Goal: Task Accomplishment & Management: Manage account settings

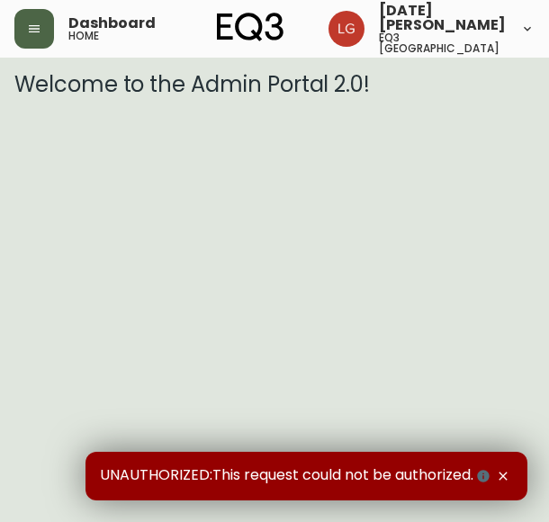
click at [31, 31] on icon "button" at bounding box center [34, 29] width 14 height 14
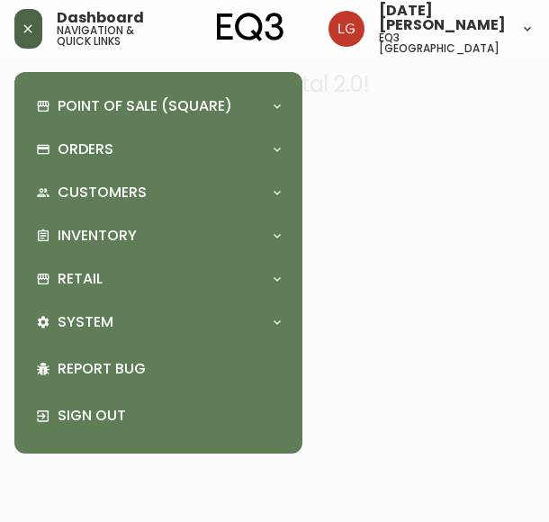
click at [354, 103] on div at bounding box center [274, 261] width 549 height 522
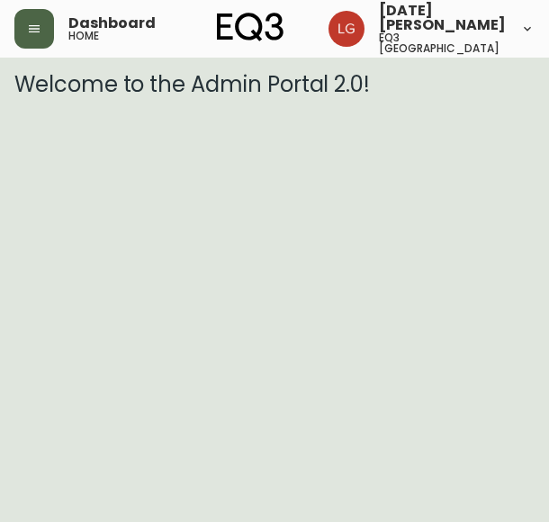
click at [21, 22] on button "button" at bounding box center [34, 29] width 40 height 40
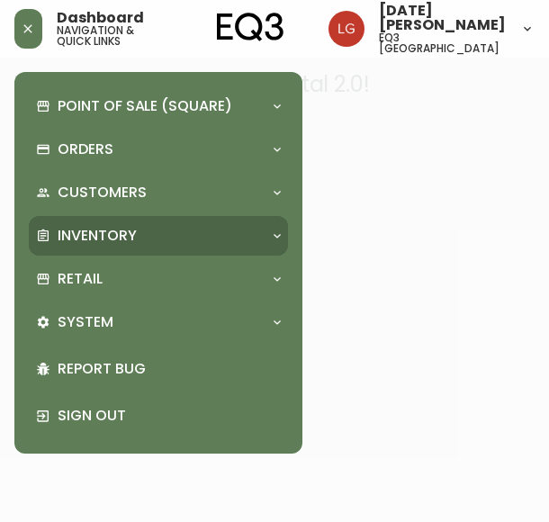
click at [107, 237] on p "Inventory" at bounding box center [97, 236] width 79 height 20
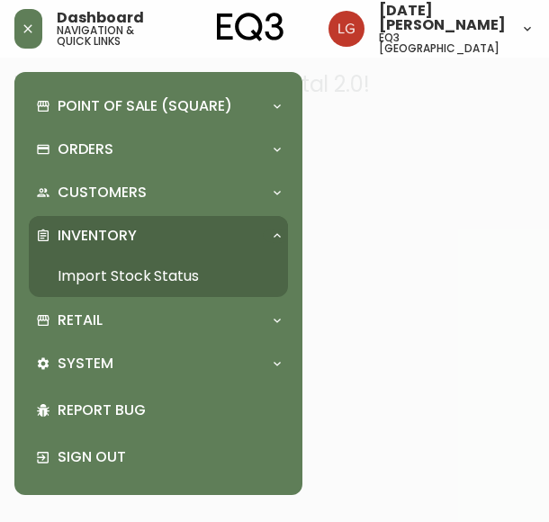
click at [164, 275] on link "Import Stock Status" at bounding box center [158, 275] width 259 height 41
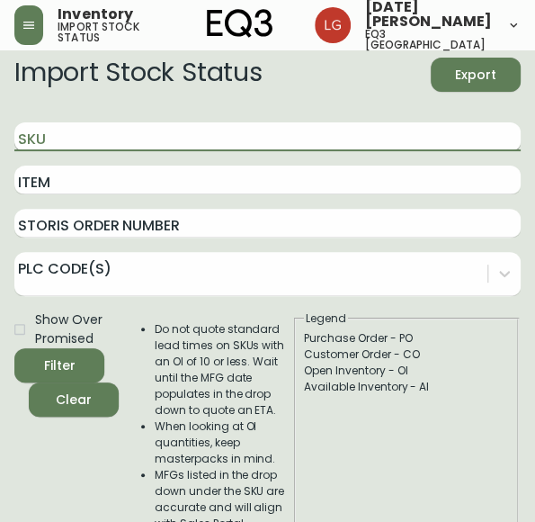
click at [67, 151] on input "SKU" at bounding box center [267, 136] width 506 height 29
paste input "[EMAIL_ADDRESS][DOMAIN_NAME]"
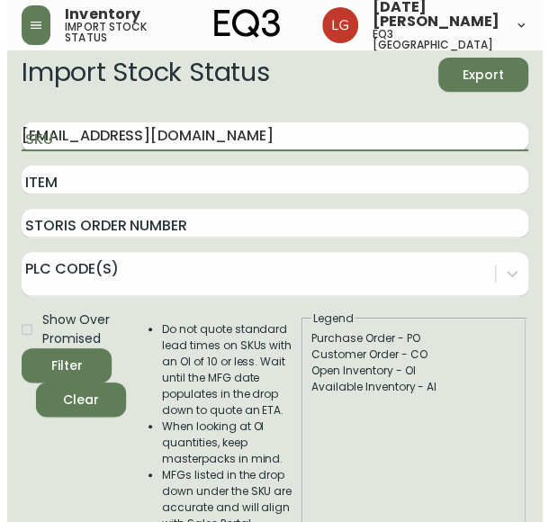
scroll to position [0, 84]
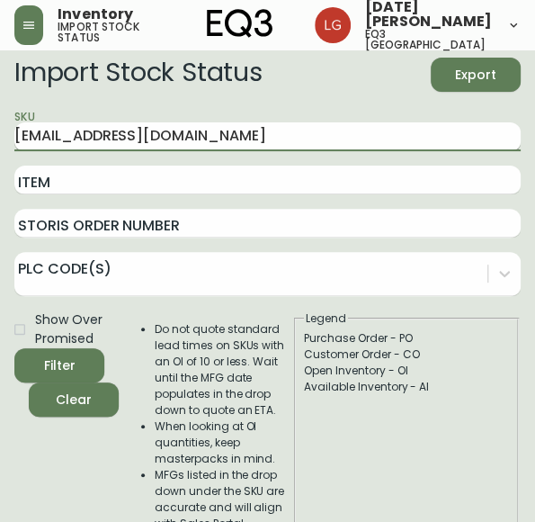
type input "[EMAIL_ADDRESS][DOMAIN_NAME]"
click at [14, 348] on button "Filter" at bounding box center [59, 365] width 90 height 34
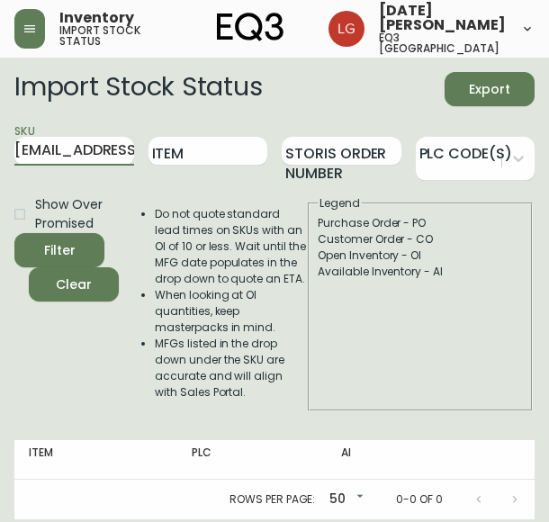
click at [37, 30] on icon "button" at bounding box center [29, 29] width 14 height 14
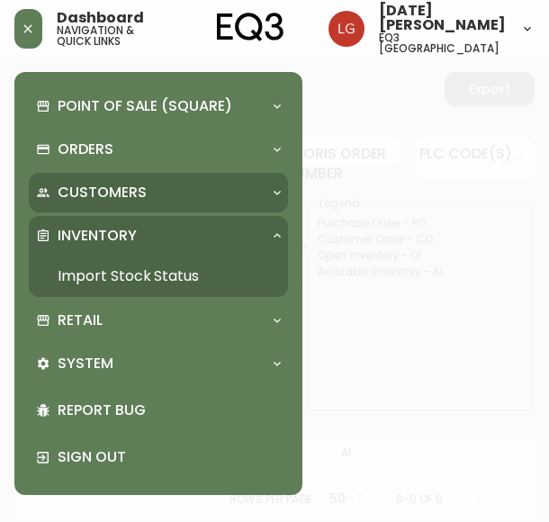
click at [101, 195] on p "Customers" at bounding box center [102, 193] width 89 height 20
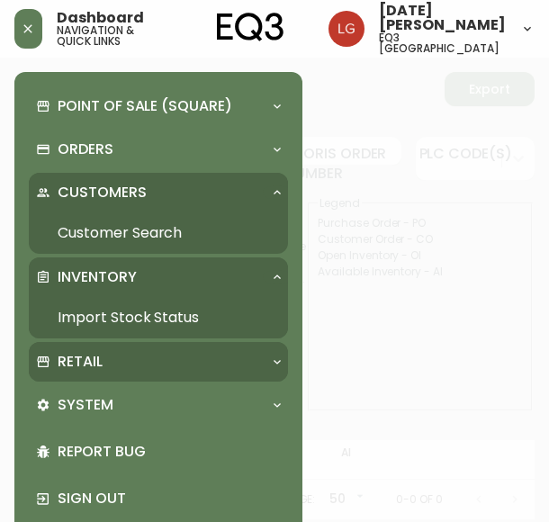
click at [88, 364] on p "Retail" at bounding box center [80, 362] width 45 height 20
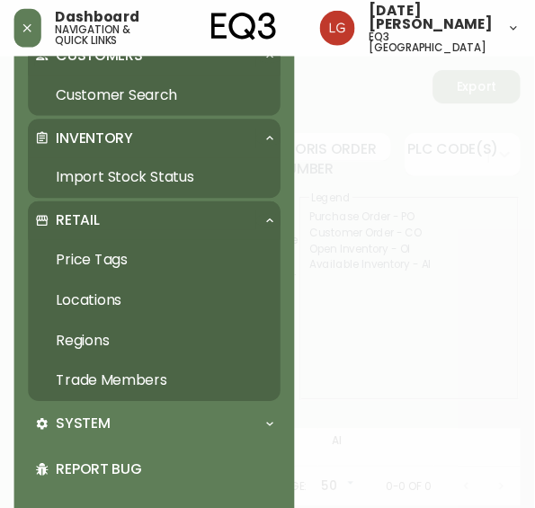
scroll to position [180, 0]
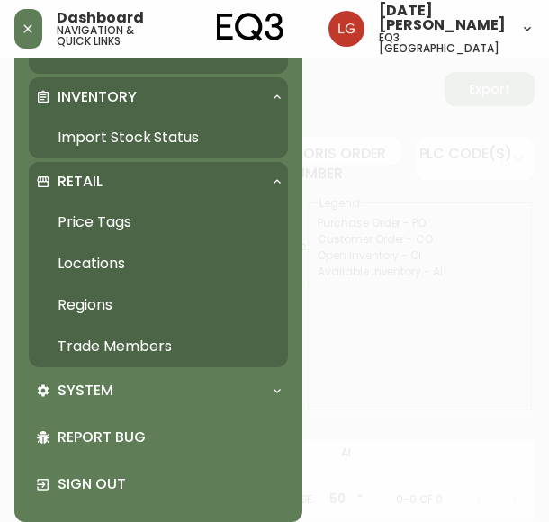
click at [119, 352] on link "Trade Members" at bounding box center [158, 346] width 259 height 41
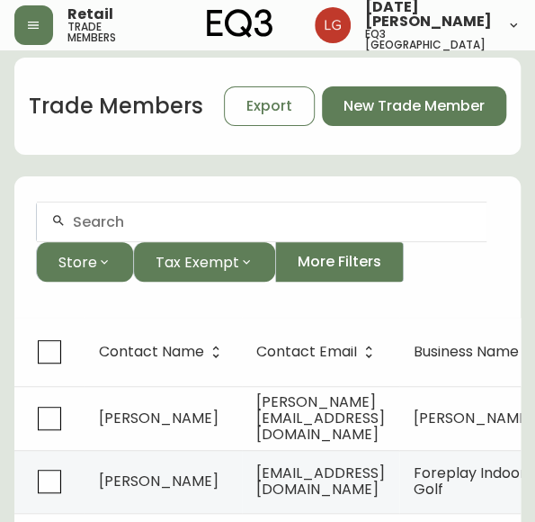
click at [108, 242] on div at bounding box center [262, 222] width 450 height 40
paste input "[EMAIL_ADDRESS][DOMAIN_NAME]"
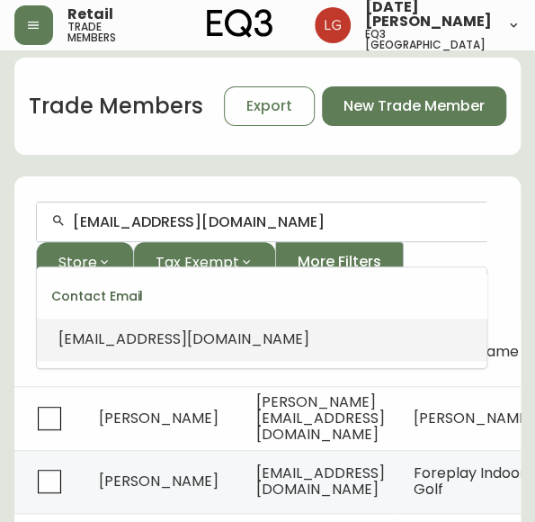
click at [132, 328] on span "[EMAIL_ADDRESS][DOMAIN_NAME]" at bounding box center [183, 338] width 251 height 21
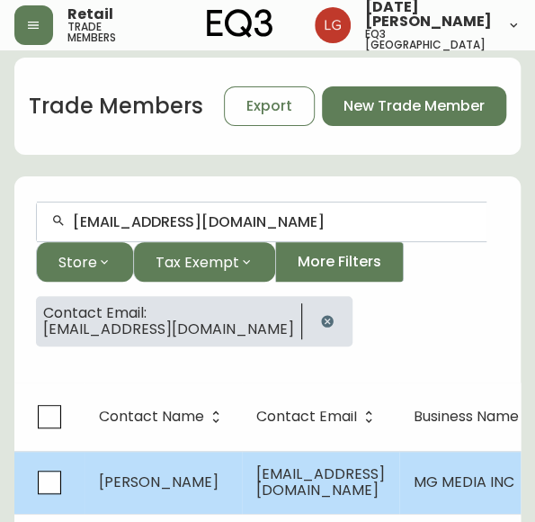
type input "[EMAIL_ADDRESS][DOMAIN_NAME]"
click at [153, 484] on td "[PERSON_NAME]" at bounding box center [163, 482] width 157 height 63
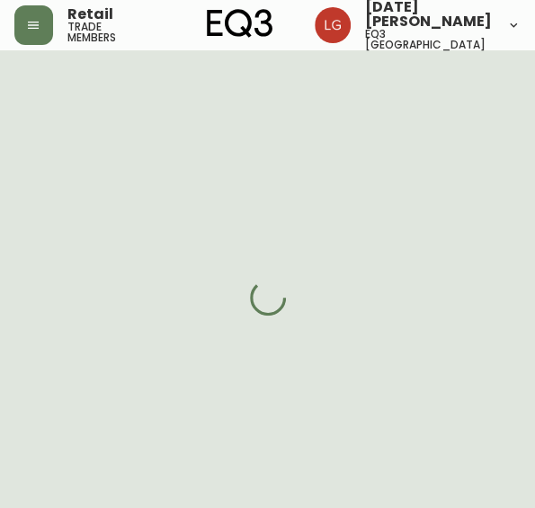
select select "BC"
select select "CA"
select select "CA_EN"
select select "Other"
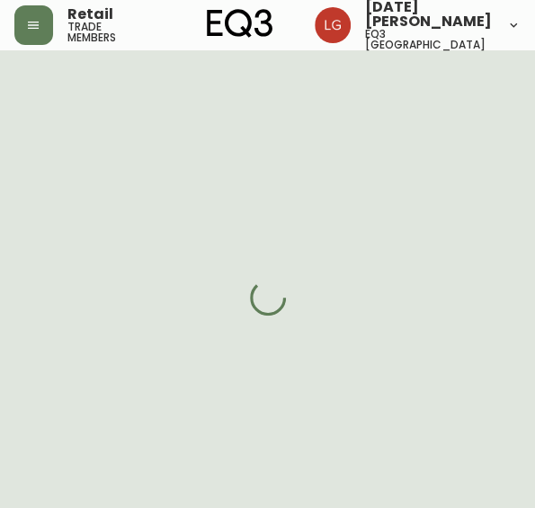
select select "cjw10z96p001r6gs00juufhhe"
select select "false"
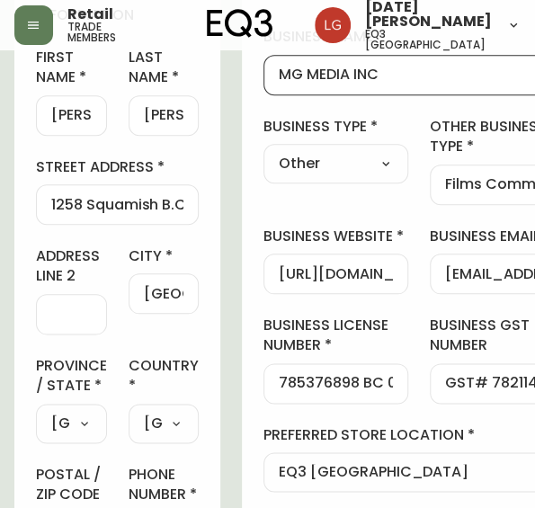
drag, startPoint x: 392, startPoint y: 88, endPoint x: 219, endPoint y: 86, distance: 172.7
